Goal: Use online tool/utility: Use online tool/utility

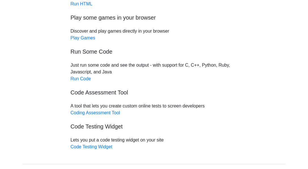
scroll to position [58, 0]
click at [82, 80] on link "Run Code" at bounding box center [80, 78] width 20 height 5
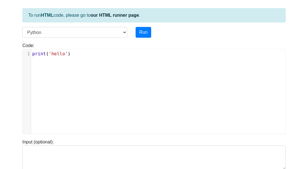
scroll to position [59, 0]
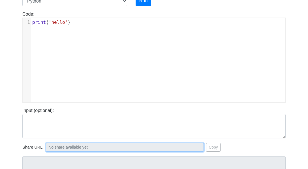
click at [192, 146] on input "text" at bounding box center [125, 147] width 158 height 9
click at [192, 144] on input "text" at bounding box center [125, 147] width 158 height 9
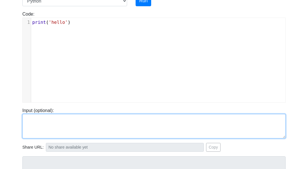
click at [275, 134] on textarea at bounding box center [153, 126] width 263 height 24
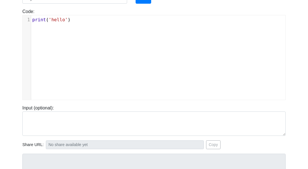
scroll to position [0, 0]
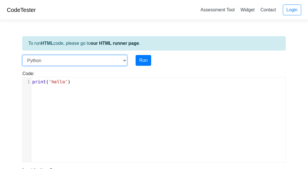
click at [22, 55] on select "C C++ Go Java Javascript Python Ruby" at bounding box center [74, 60] width 105 height 11
select select "c"
click option "C" at bounding box center [0, 0] width 0 height 0
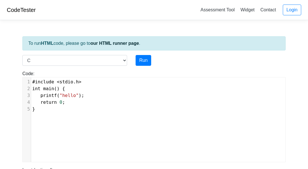
click at [291, 60] on body "CodeTester Assessment Tool Widget Contact Login To run HTML code, please go to …" at bounding box center [154, 151] width 308 height 302
type textarea "#include <stdio.h> int main() { printf("hello"); return 0; }"
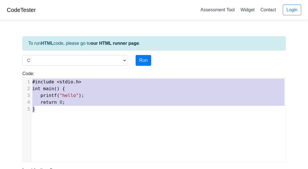
scroll to position [28, 2]
drag, startPoint x: 31, startPoint y: 80, endPoint x: 61, endPoint y: 131, distance: 60.0
click at [61, 131] on div "x 1 #include < stdio . h > 2 int main () { 3 printf ( "hello" ); 4 return 0 ; 5…" at bounding box center [158, 123] width 271 height 93
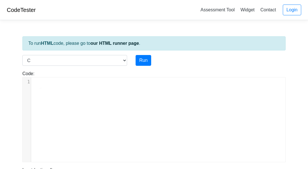
type textarea "​"
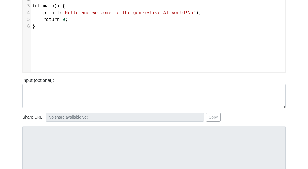
scroll to position [59, 0]
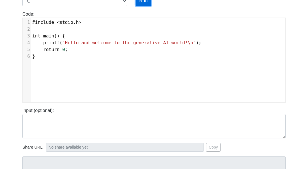
click at [140, 3] on button "Run" at bounding box center [144, 0] width 16 height 11
type input "https://codetester.io/runner?s=v2lPnnJ0zn"
type textarea "Stdout: Hello and welcome to the generative AI world!"
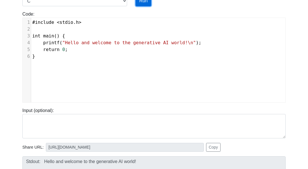
click at [142, 4] on button "Run" at bounding box center [144, 0] width 16 height 11
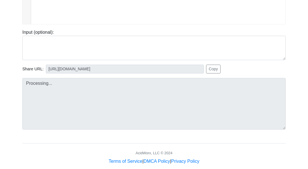
scroll to position [145, 0]
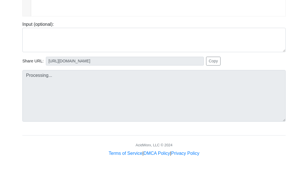
type input "https://codetester.io/runner?s=dYWNGGMLl5"
type textarea "Stdout: Hello and welcome to the generative AI world!"
